Goal: Find specific page/section: Find specific page/section

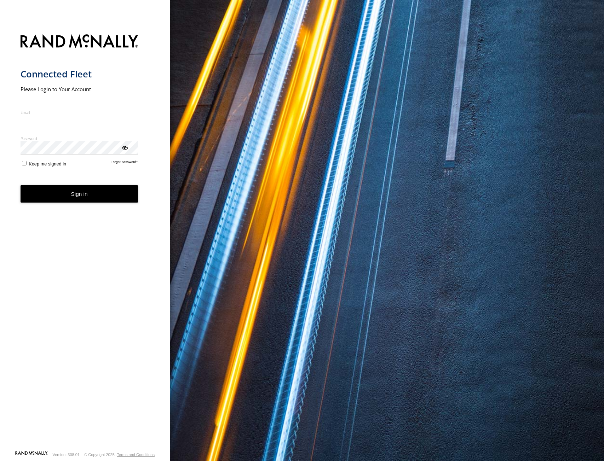
type input "**********"
click at [94, 199] on button "Sign in" at bounding box center [80, 193] width 118 height 17
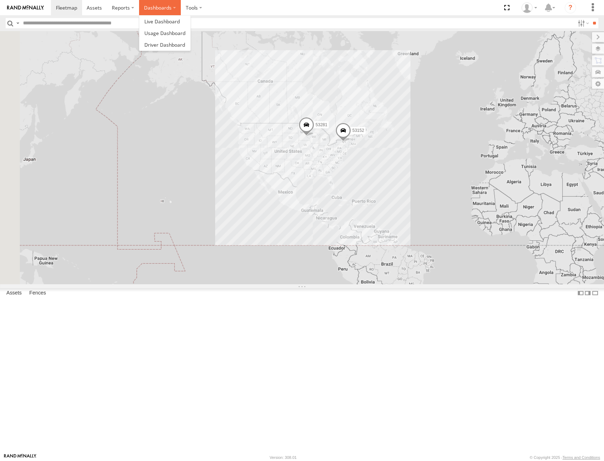
click at [175, 15] on label "Dashboards" at bounding box center [160, 7] width 42 height 15
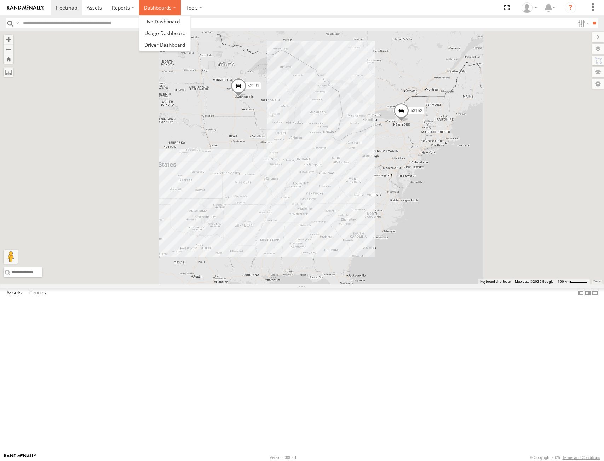
click at [174, 12] on label "Dashboards" at bounding box center [160, 7] width 42 height 15
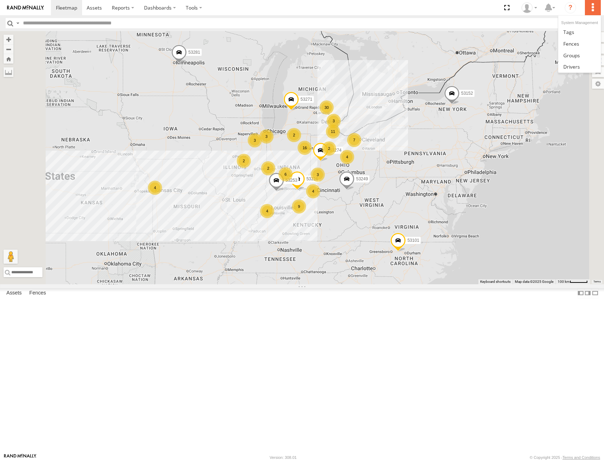
click at [595, 10] on label at bounding box center [593, 7] width 16 height 15
click at [594, 10] on label at bounding box center [593, 7] width 16 height 15
click at [568, 7] on icon "?" at bounding box center [569, 7] width 11 height 11
